Goal: Information Seeking & Learning: Learn about a topic

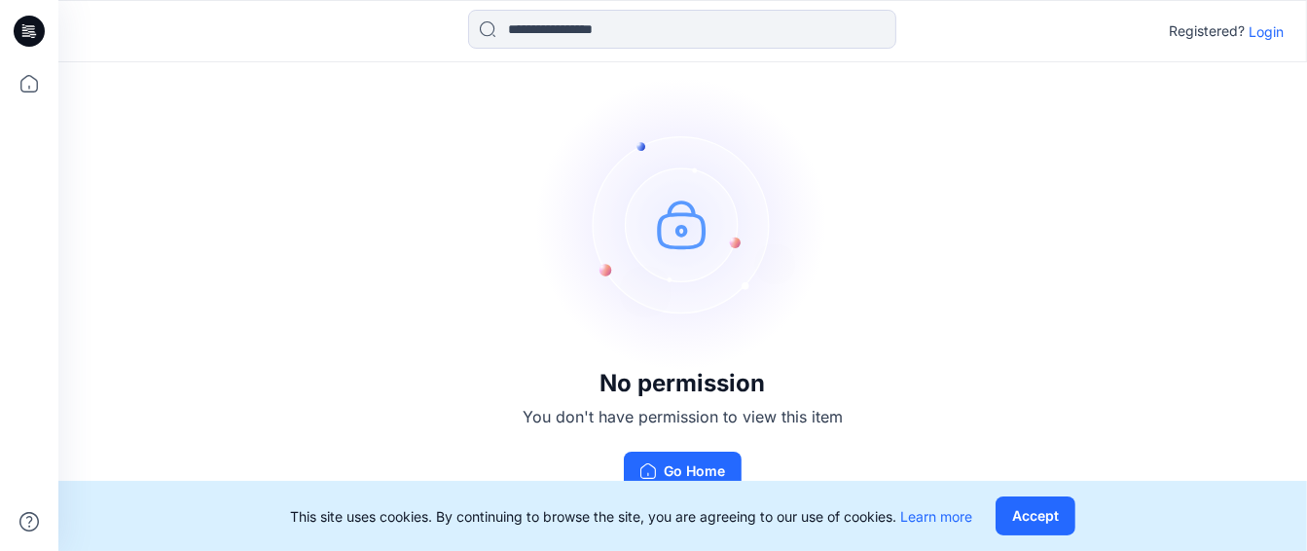
click at [1272, 25] on p "Login" at bounding box center [1265, 31] width 35 height 20
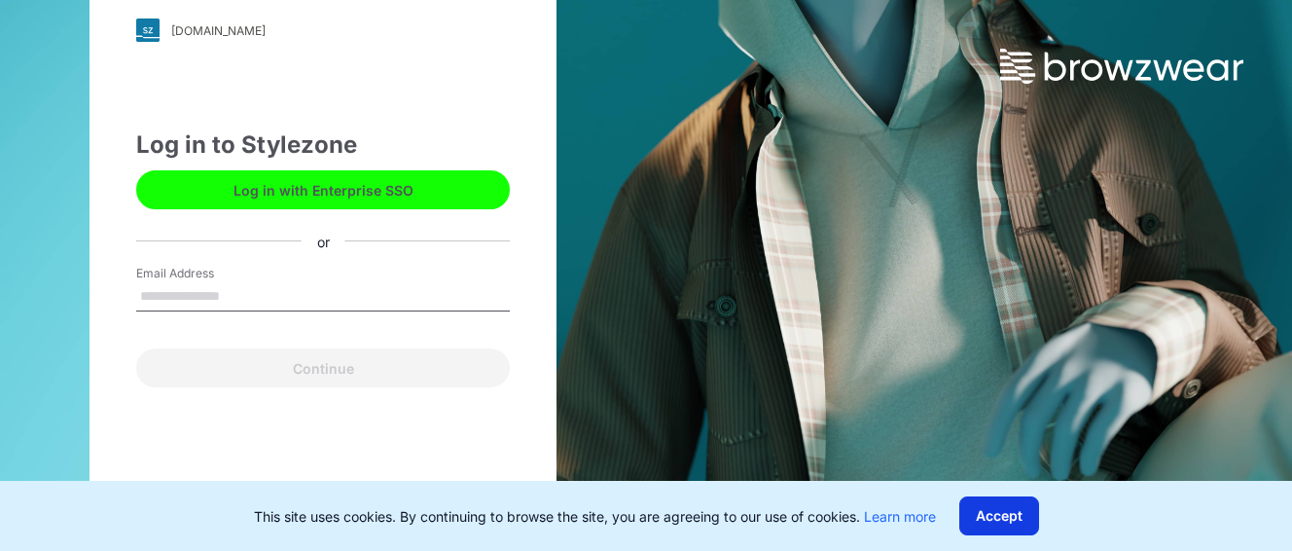
click at [1002, 508] on button "Accept" at bounding box center [999, 515] width 80 height 39
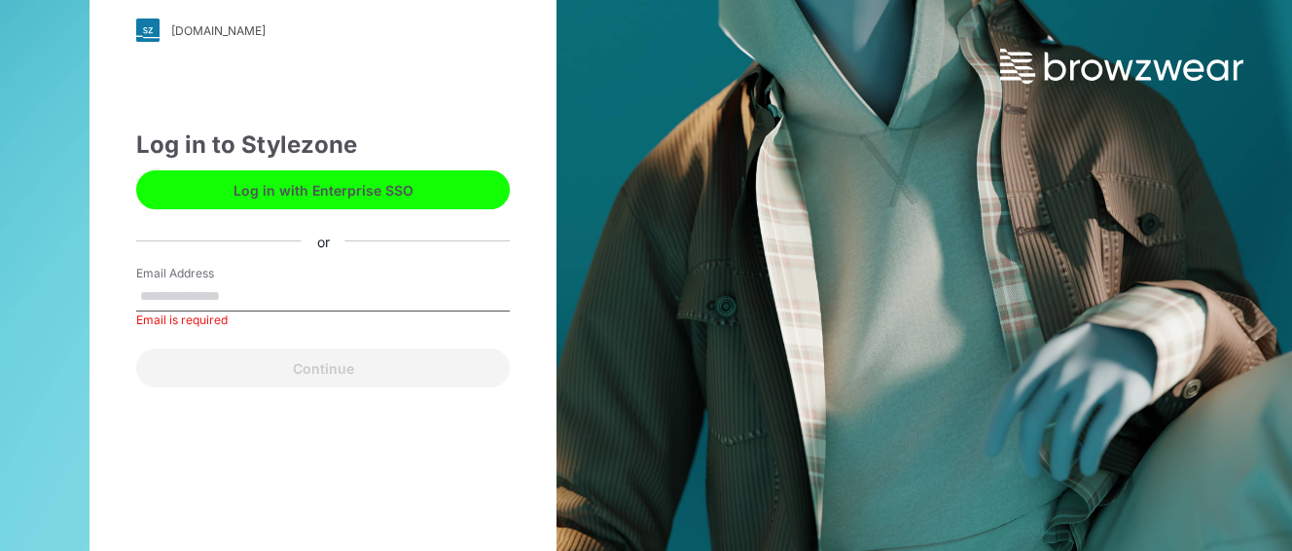
click at [217, 297] on input "Email Address" at bounding box center [323, 296] width 374 height 29
type input "**********"
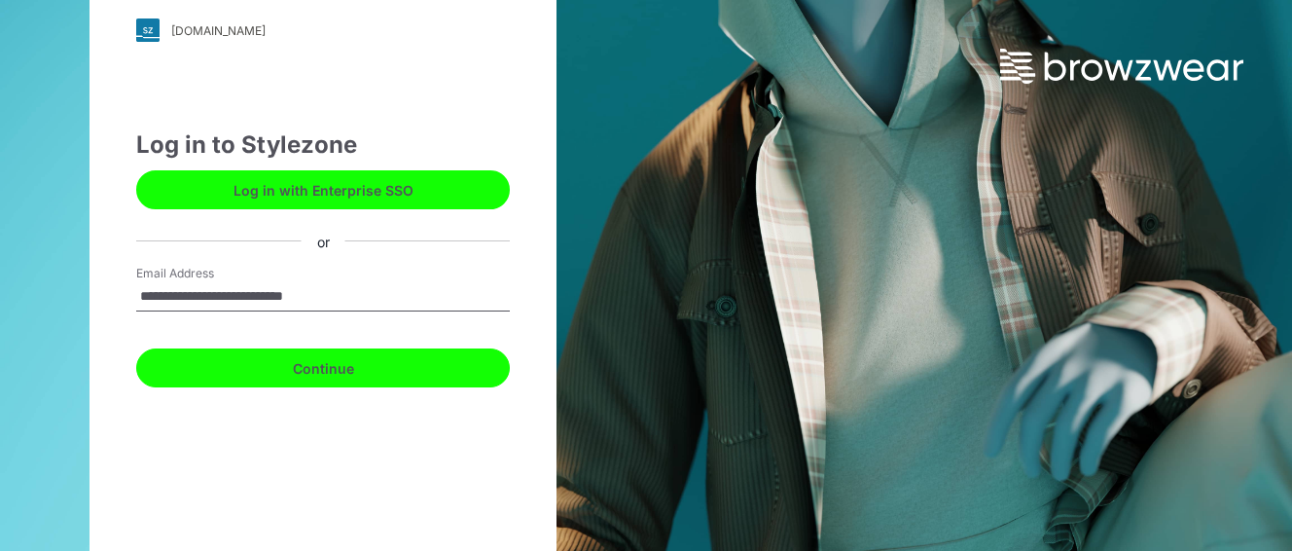
click at [331, 364] on button "Continue" at bounding box center [323, 367] width 374 height 39
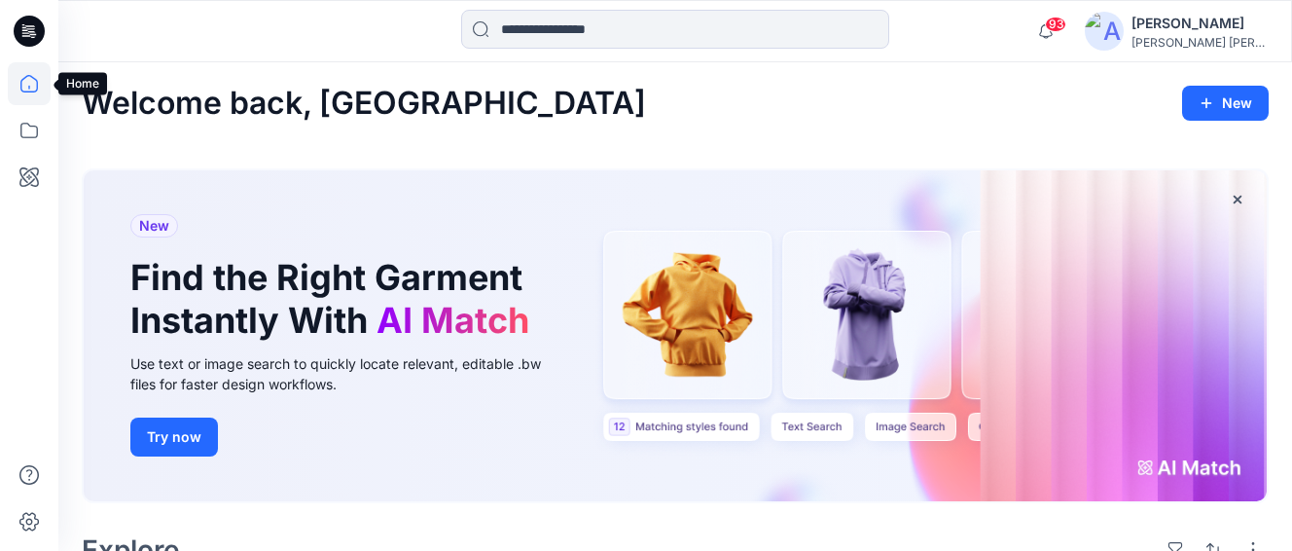
click at [30, 77] on icon at bounding box center [29, 83] width 43 height 43
click at [27, 128] on icon at bounding box center [29, 130] width 43 height 43
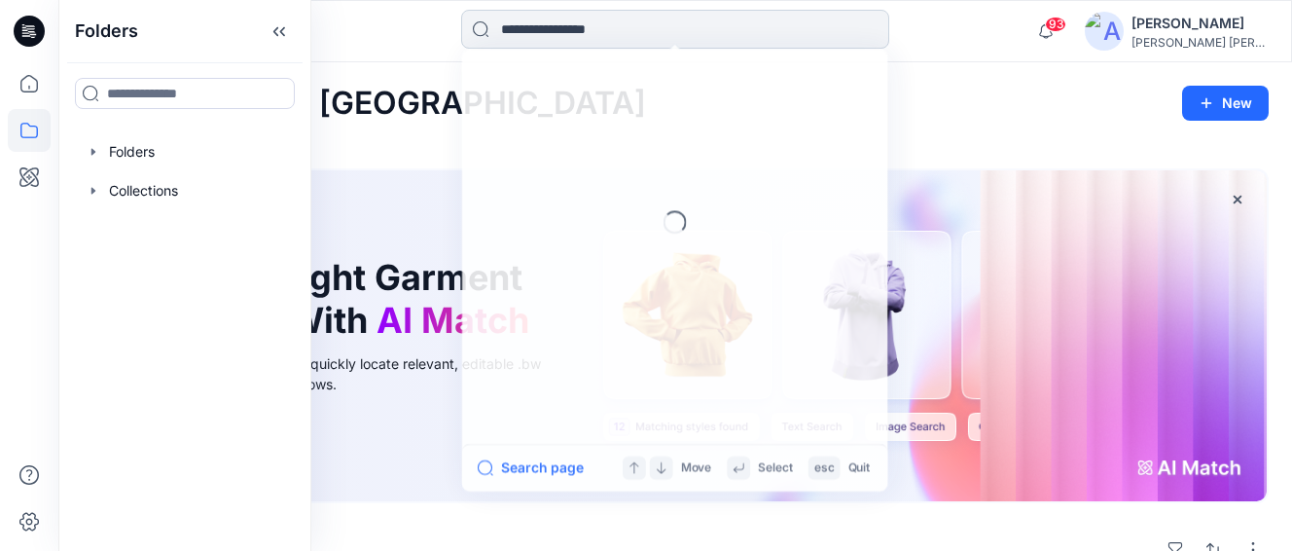
click at [571, 30] on input at bounding box center [675, 29] width 428 height 39
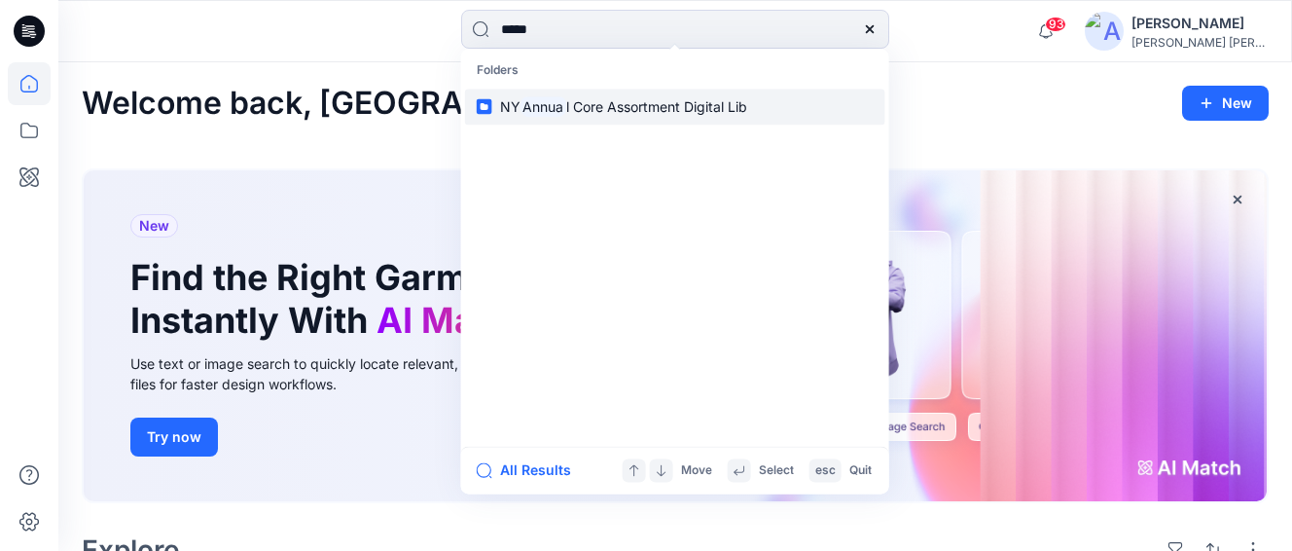
type input "*****"
click at [653, 105] on span "l Core Assortment Digital Lib" at bounding box center [656, 106] width 181 height 17
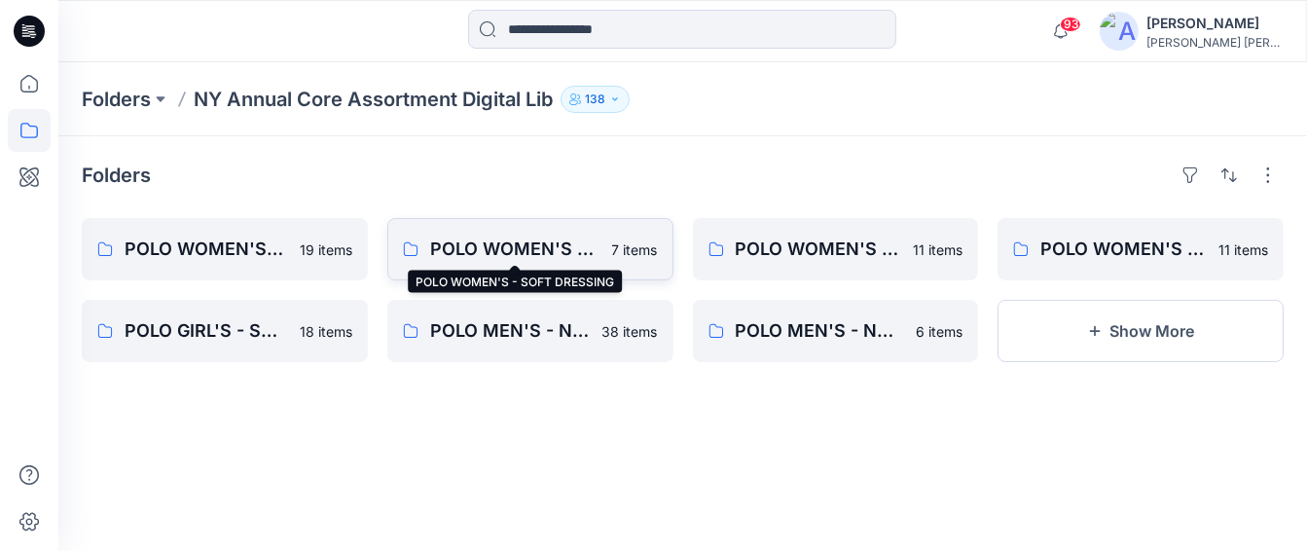
click at [512, 236] on p "POLO WOMEN'S - SOFT DRESSING" at bounding box center [515, 248] width 170 height 27
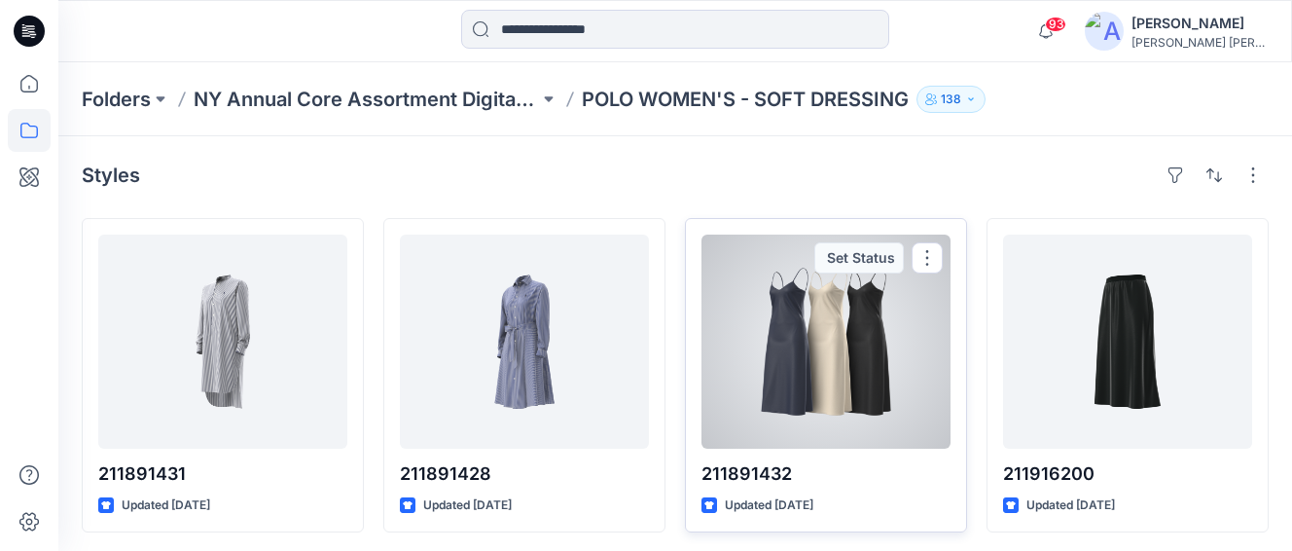
click at [891, 340] on div at bounding box center [825, 341] width 249 height 214
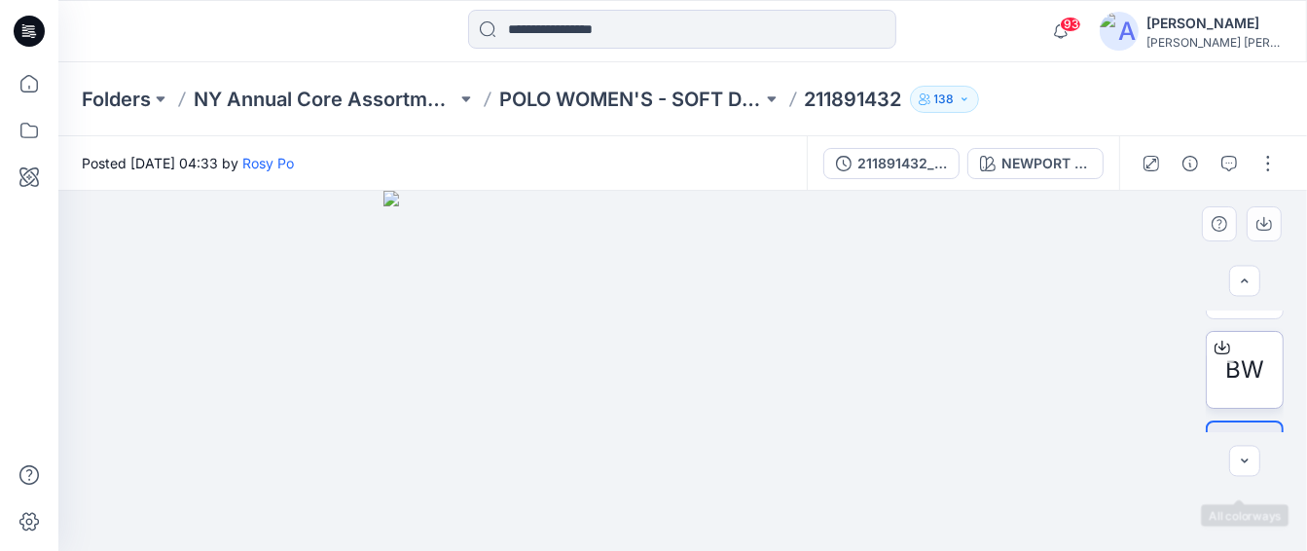
scroll to position [428, 0]
click at [1239, 363] on span "BW" at bounding box center [1244, 368] width 39 height 35
